Goal: Use online tool/utility

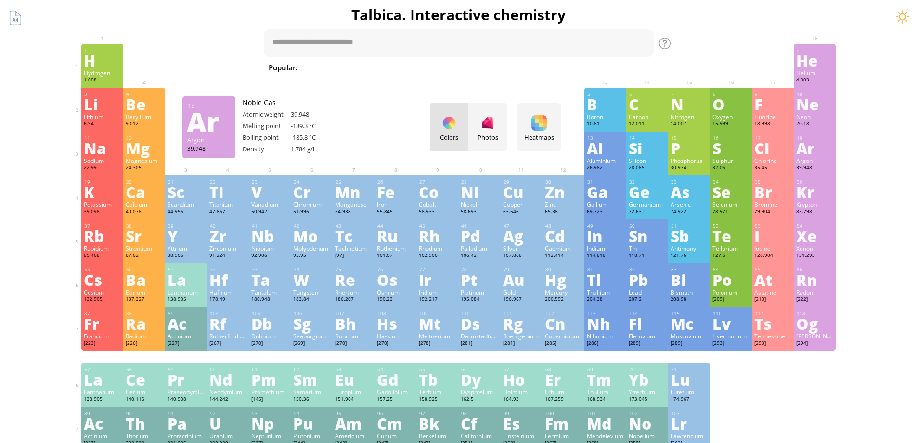
click at [871, 129] on div "Summary Molecular formula Molecular weight Exact mass Monoisotopic mass Classif…" at bounding box center [458, 408] width 917 height 816
click at [346, 38] on textarea at bounding box center [459, 42] width 390 height 27
type textarea "*"
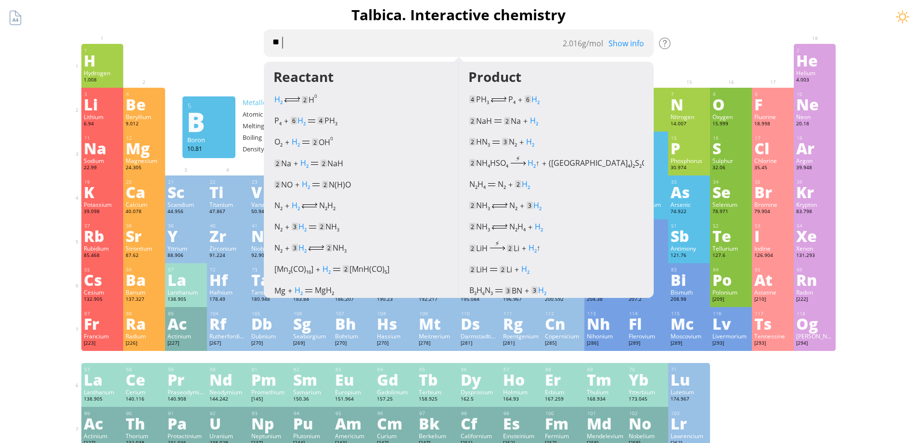
type textarea "***"
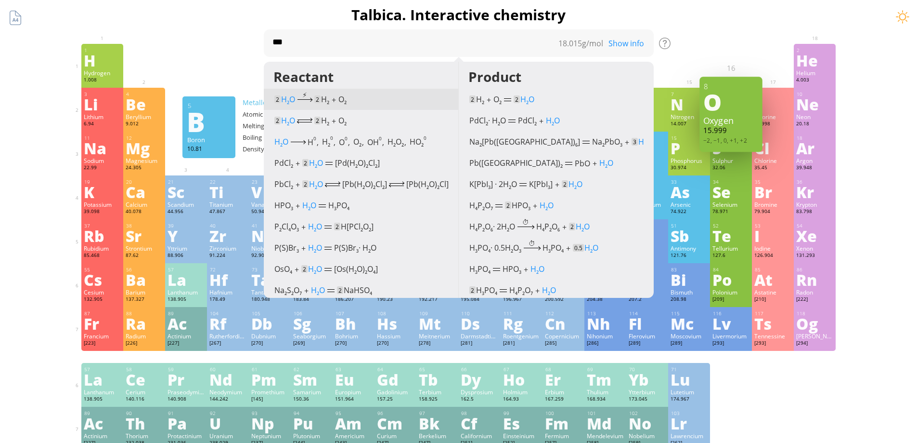
click at [295, 98] on div "⚡︎" at bounding box center [305, 94] width 24 height 9
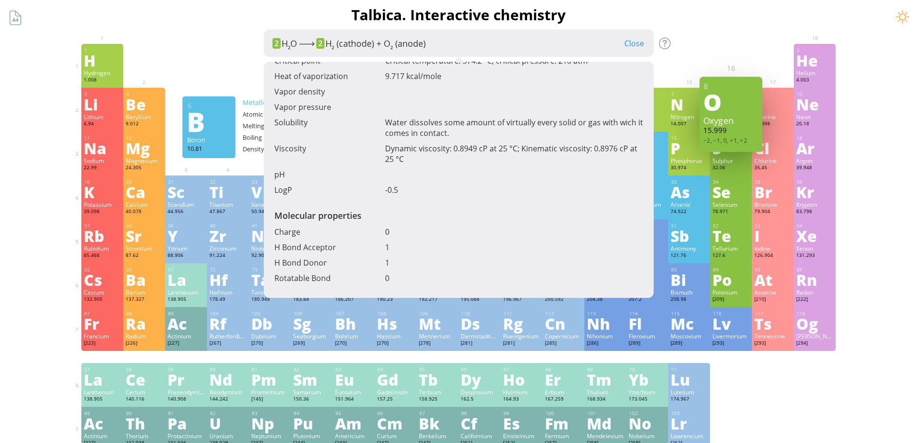
scroll to position [501, 0]
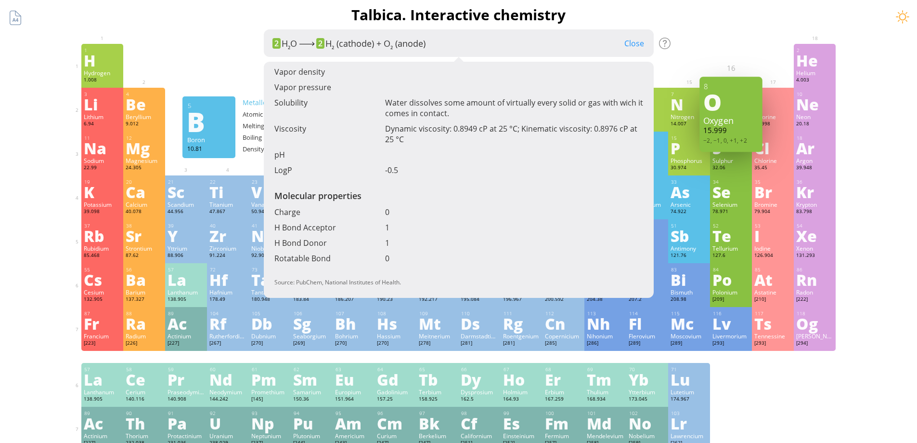
click at [645, 42] on div "Close" at bounding box center [634, 43] width 39 height 13
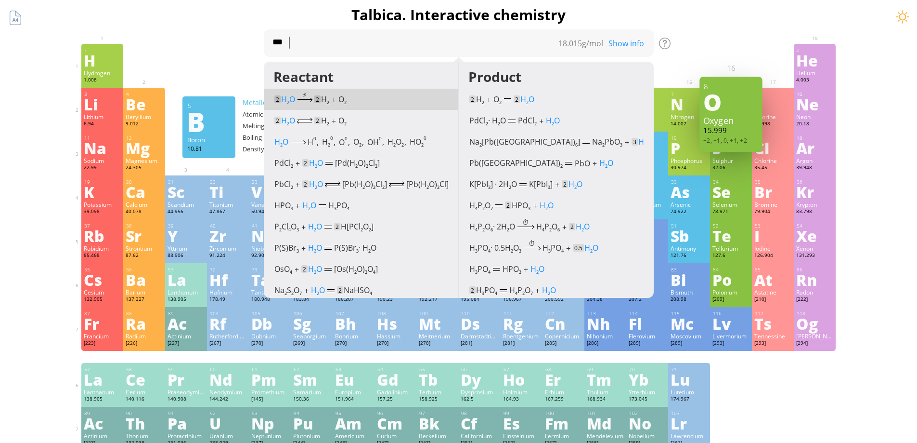
click at [721, 25] on div "Summary Molecular formula Molecular weight Exact mass Monoisotopic mass Classif…" at bounding box center [459, 408] width 780 height 816
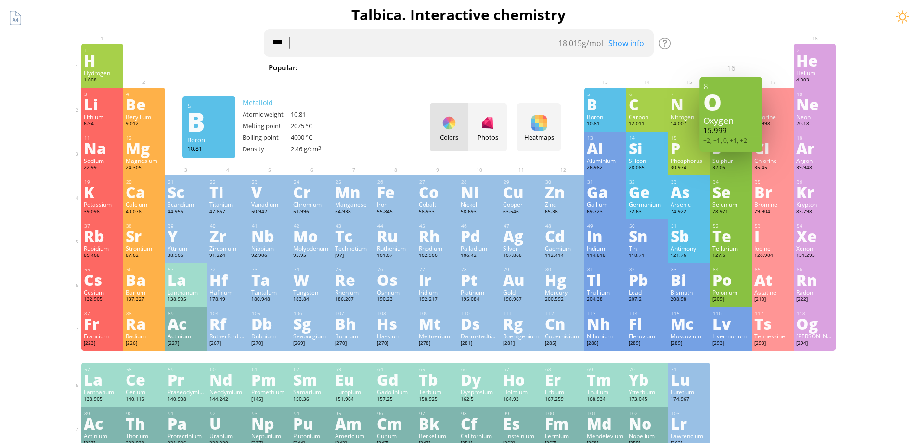
drag, startPoint x: 378, startPoint y: 32, endPoint x: 168, endPoint y: 92, distance: 219.5
click at [177, 89] on div "Summary Molecular formula Molecular weight Exact mass Monoisotopic mass Classif…" at bounding box center [459, 408] width 780 height 816
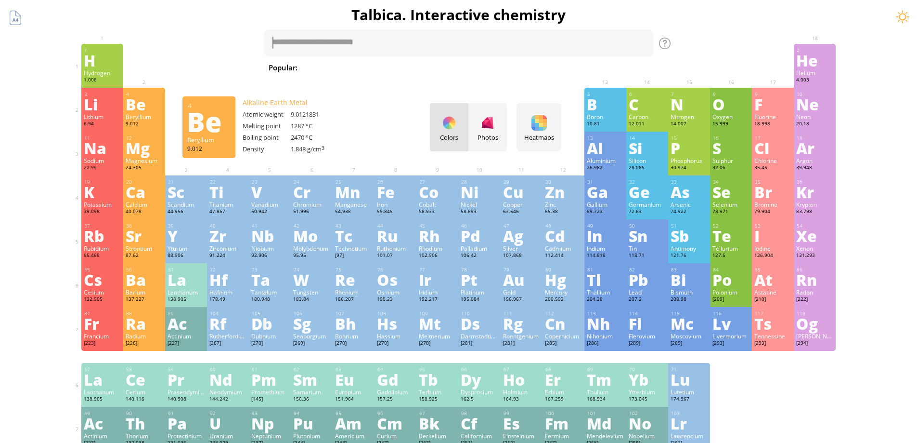
click at [611, 68] on span "[MEDICAL_DATA]" at bounding box center [646, 68] width 70 height 12
click at [346, 41] on span "C₁₃H₁₆N₂O₂" at bounding box center [339, 42] width 46 height 11
click at [371, 42] on div "tab" at bounding box center [378, 43] width 29 height 14
type textarea "**********"
click at [623, 44] on div "Show info" at bounding box center [630, 43] width 48 height 11
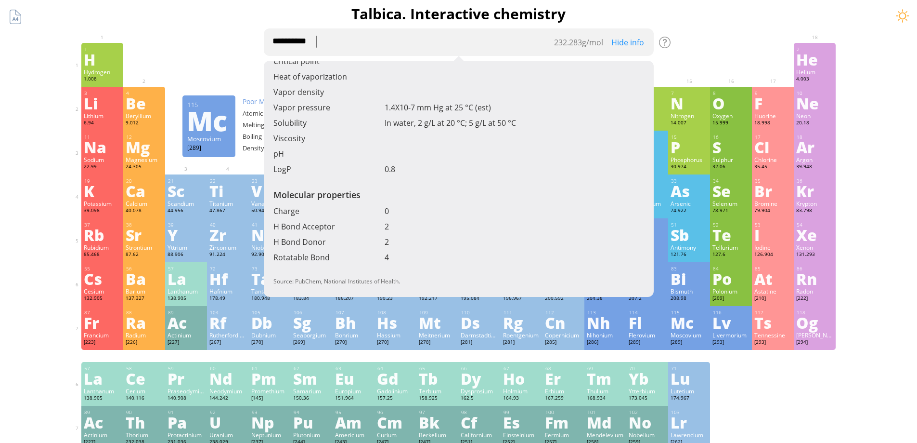
scroll to position [0, 0]
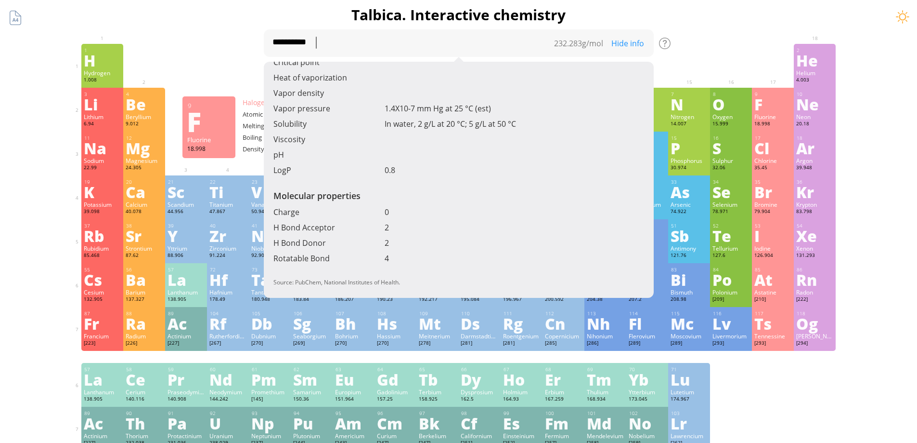
click at [687, 39] on div "**********" at bounding box center [459, 408] width 780 height 816
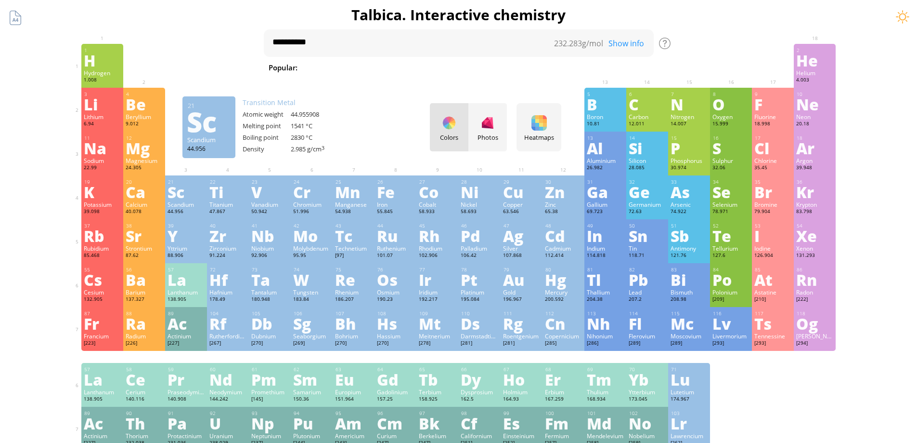
click at [411, 101] on div at bounding box center [396, 95] width 42 height 14
